Goal: Task Accomplishment & Management: Use online tool/utility

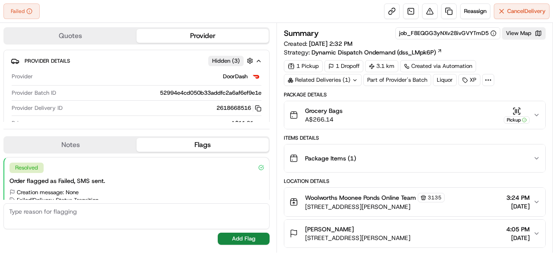
scroll to position [29, 0]
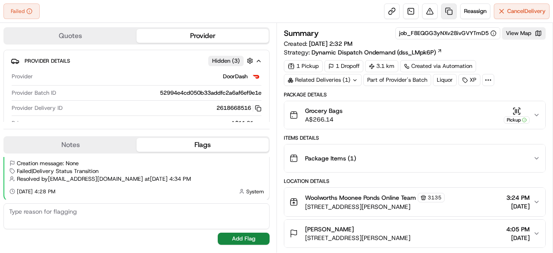
click at [448, 12] on link at bounding box center [449, 11] width 16 height 16
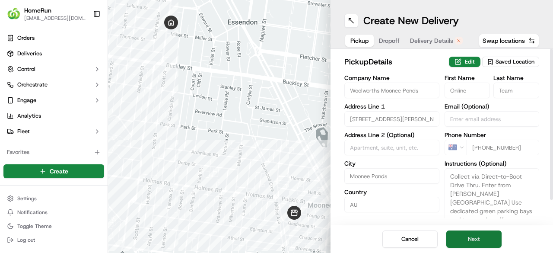
click at [476, 239] on button "Next" at bounding box center [473, 238] width 55 height 17
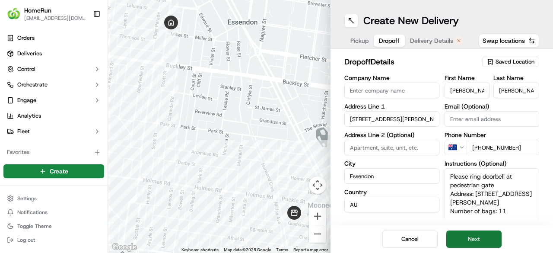
click at [476, 238] on button "Next" at bounding box center [473, 238] width 55 height 17
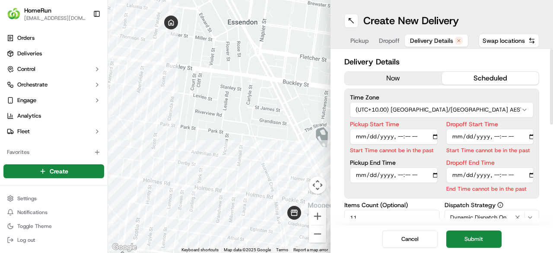
click at [382, 76] on button "now" at bounding box center [393, 78] width 97 height 13
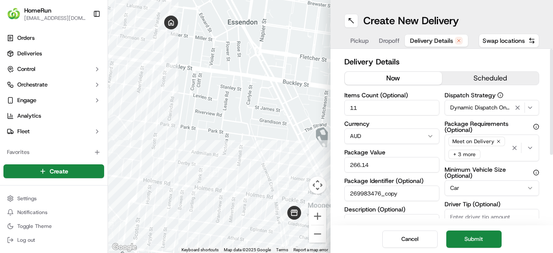
click at [475, 236] on button "Submit" at bounding box center [473, 238] width 55 height 17
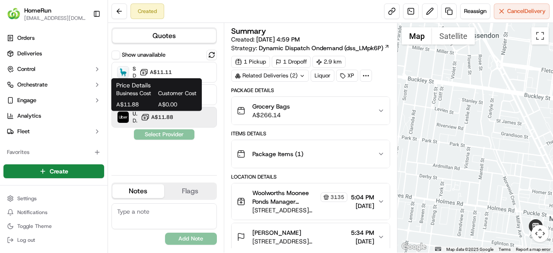
click at [149, 113] on icon at bounding box center [145, 117] width 9 height 9
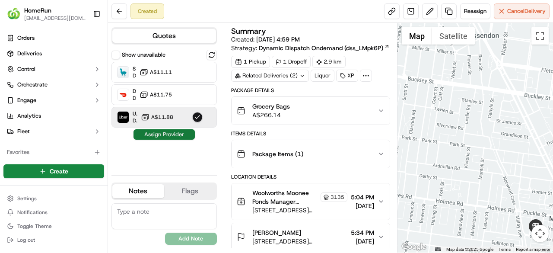
click at [172, 136] on button "Assign Provider" at bounding box center [164, 134] width 61 height 10
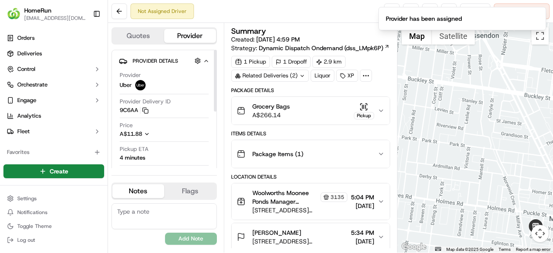
scroll to position [43, 0]
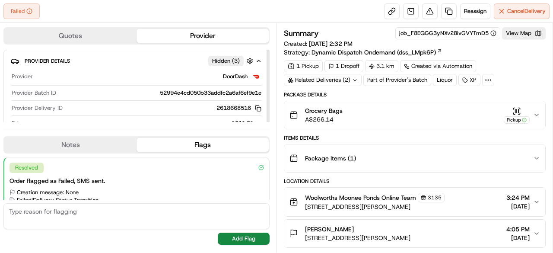
scroll to position [29, 0]
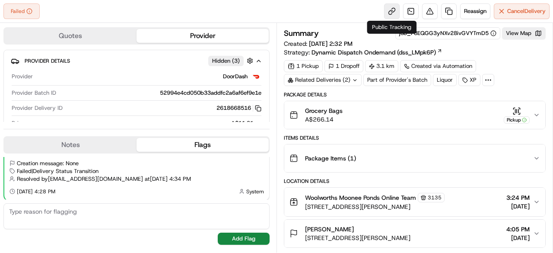
click at [391, 10] on link at bounding box center [392, 11] width 16 height 16
click at [349, 77] on div "Related Deliveries (2)" at bounding box center [323, 80] width 78 height 12
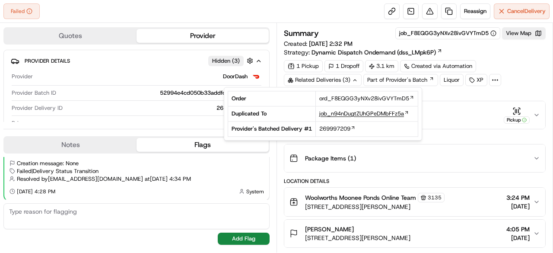
click at [346, 114] on span "job_n94nDugtZUhGPeDMbFFz5a" at bounding box center [361, 114] width 85 height 8
